Goal: Find specific page/section: Find specific page/section

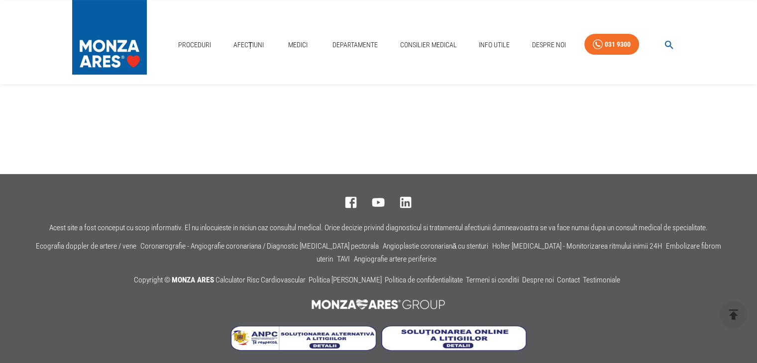
scroll to position [205, 0]
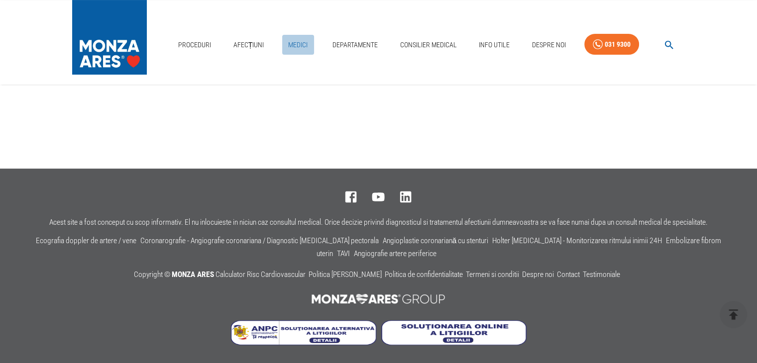
click at [300, 44] on link "Medici" at bounding box center [298, 45] width 32 height 20
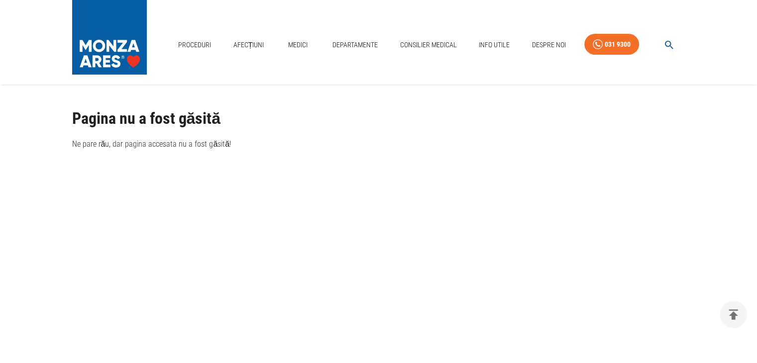
scroll to position [205, 0]
